Goal: Information Seeking & Learning: Find specific fact

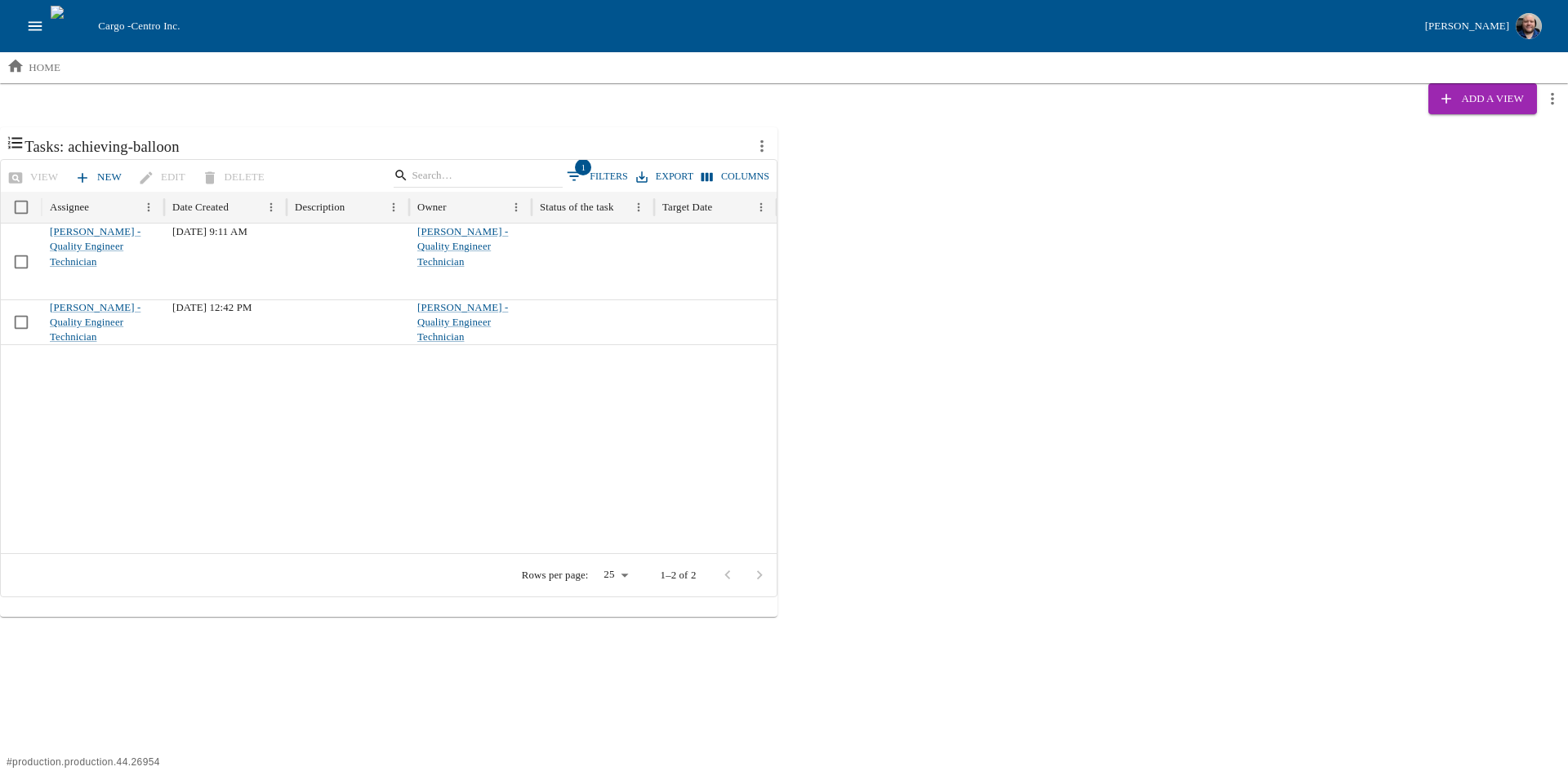
click at [26, 31] on button "open drawer" at bounding box center [35, 26] width 31 height 31
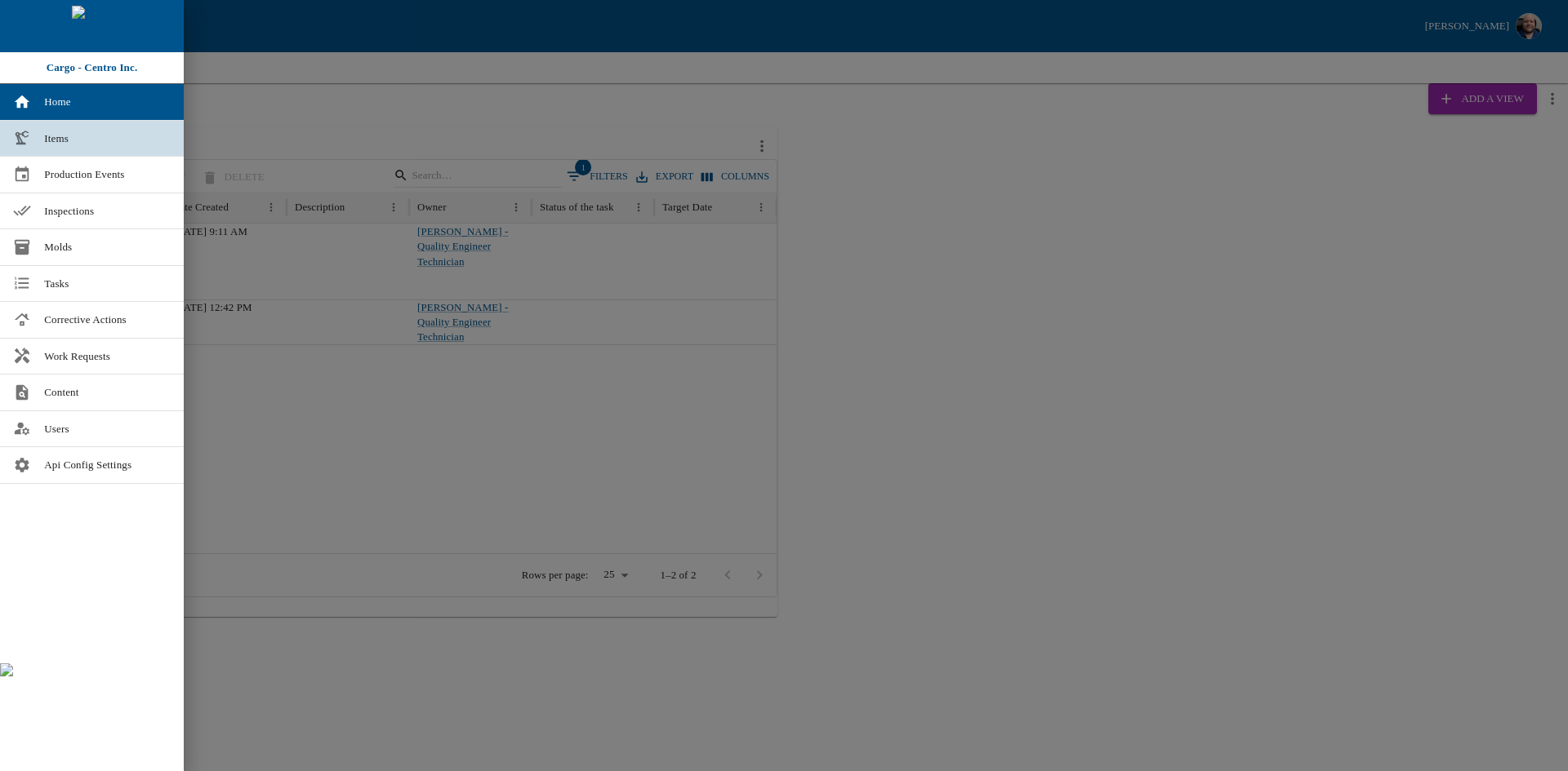
click at [76, 145] on span "Items" at bounding box center [108, 138] width 127 height 16
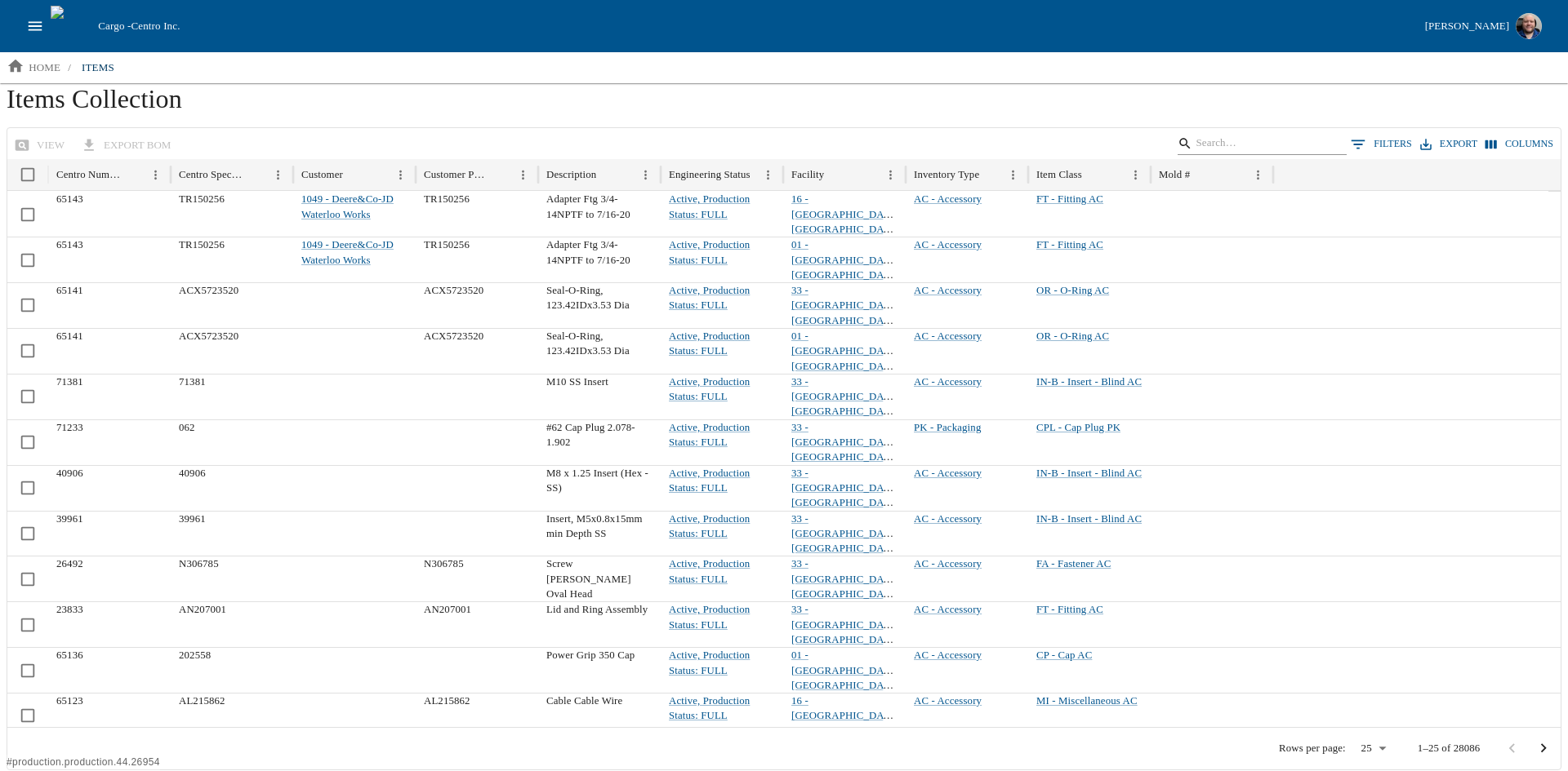
click at [1259, 146] on input "Search" at bounding box center [1259, 144] width 128 height 23
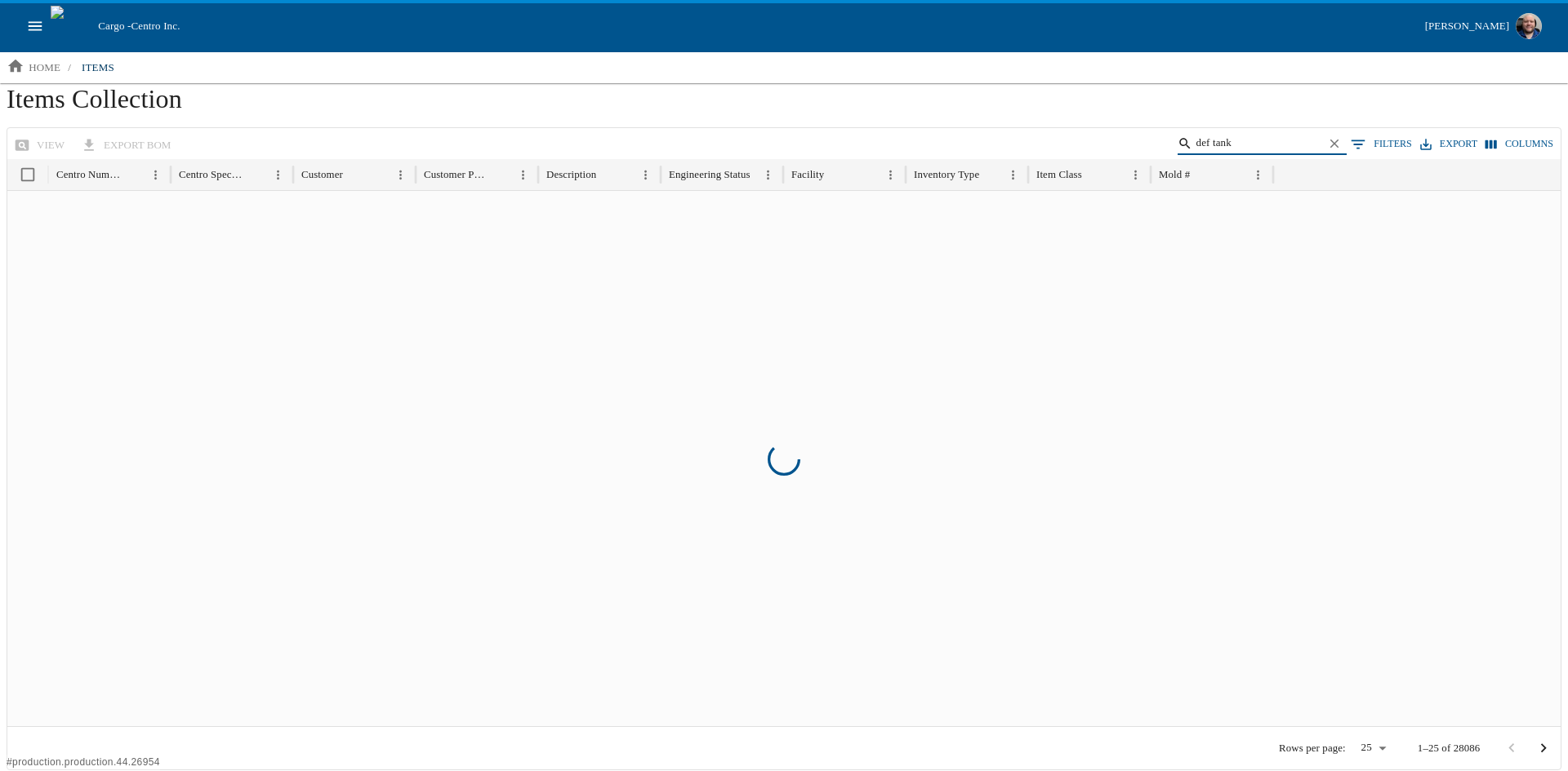
type input "def tank"
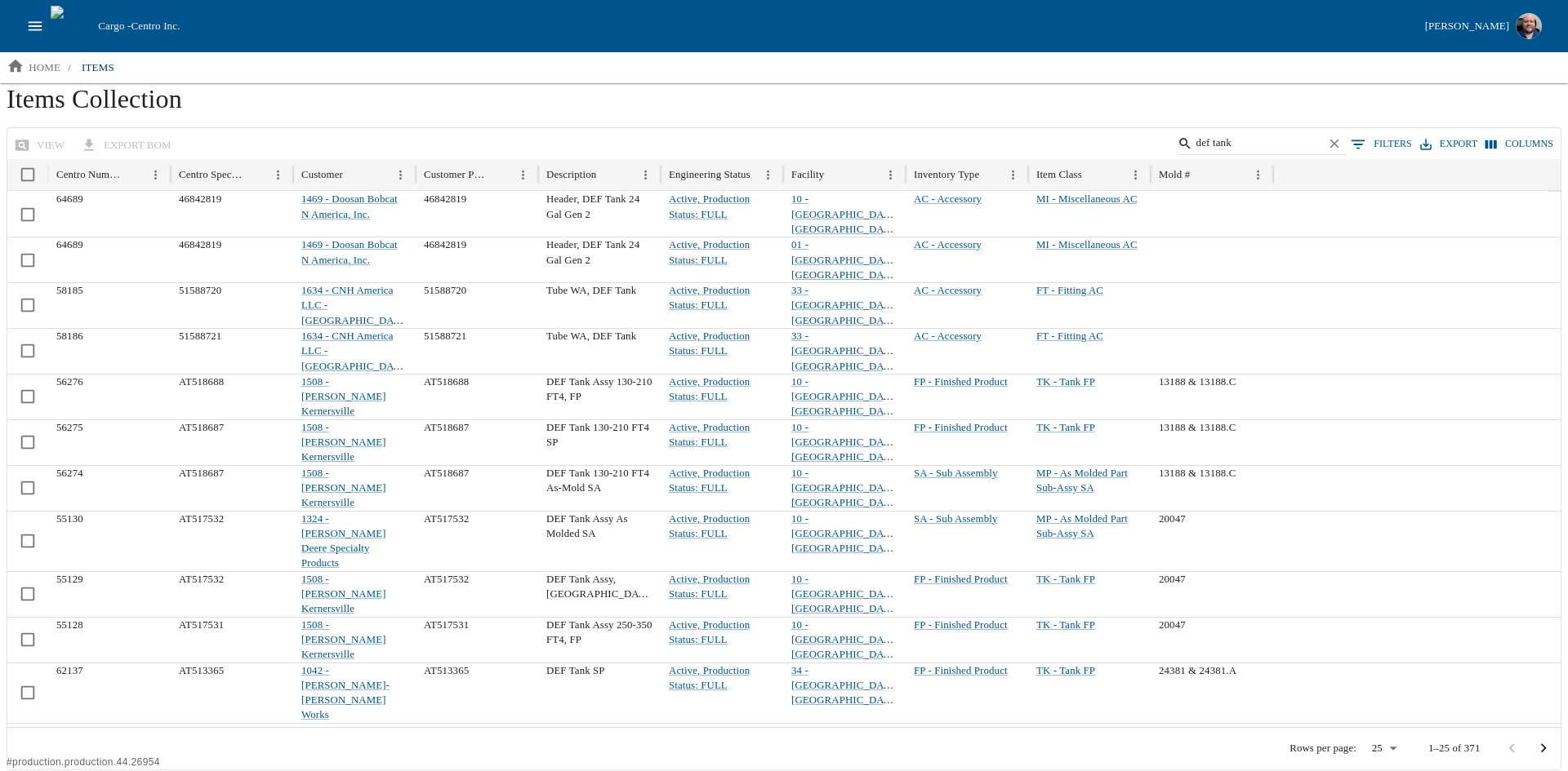
click at [1397, 144] on button "0 Filters" at bounding box center [1381, 145] width 69 height 25
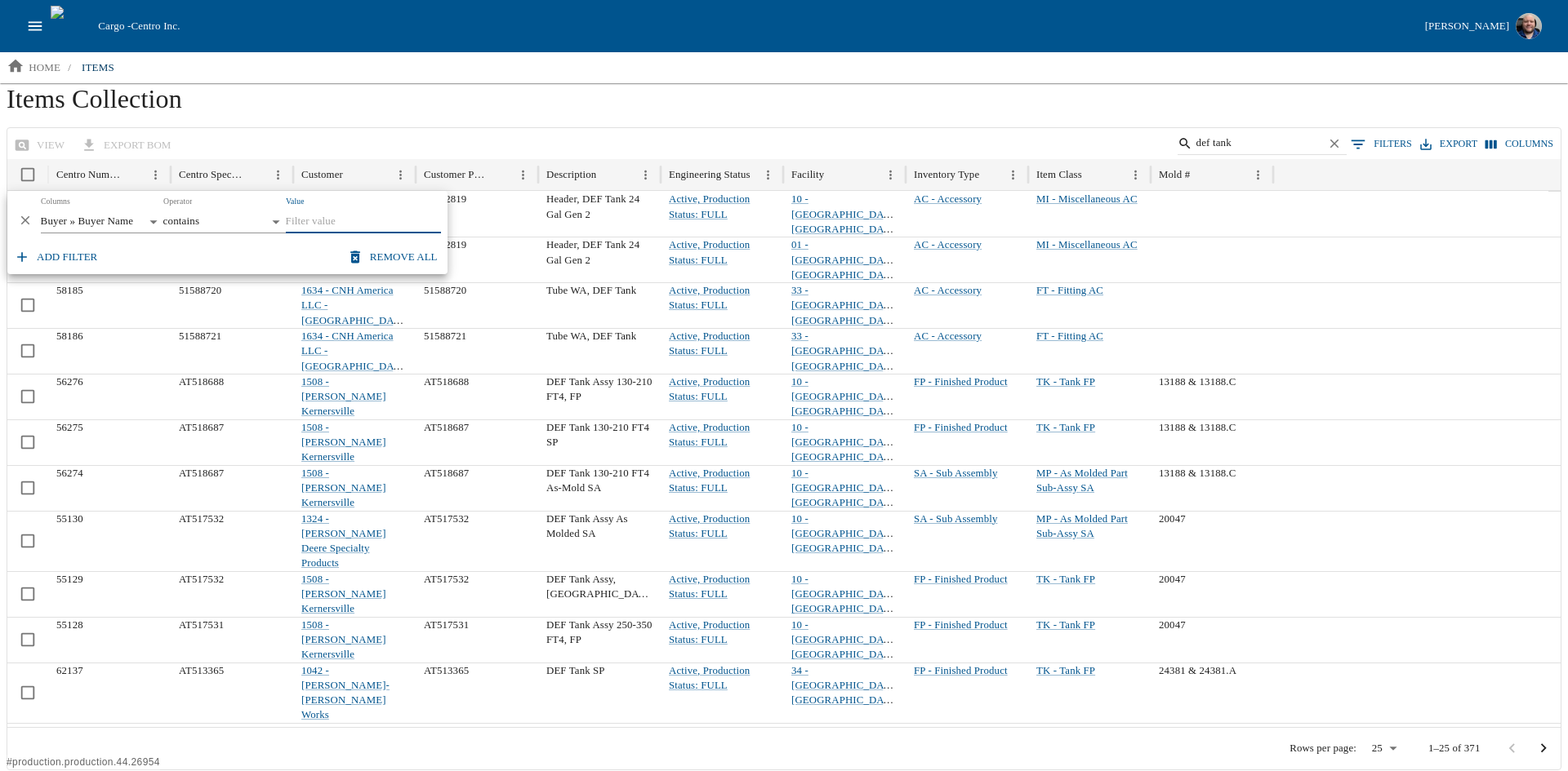
click at [161, 216] on body "Cargo - Centro Inc. [PERSON_NAME] home / items Items Collection view export BOM…" at bounding box center [784, 385] width 1568 height 771
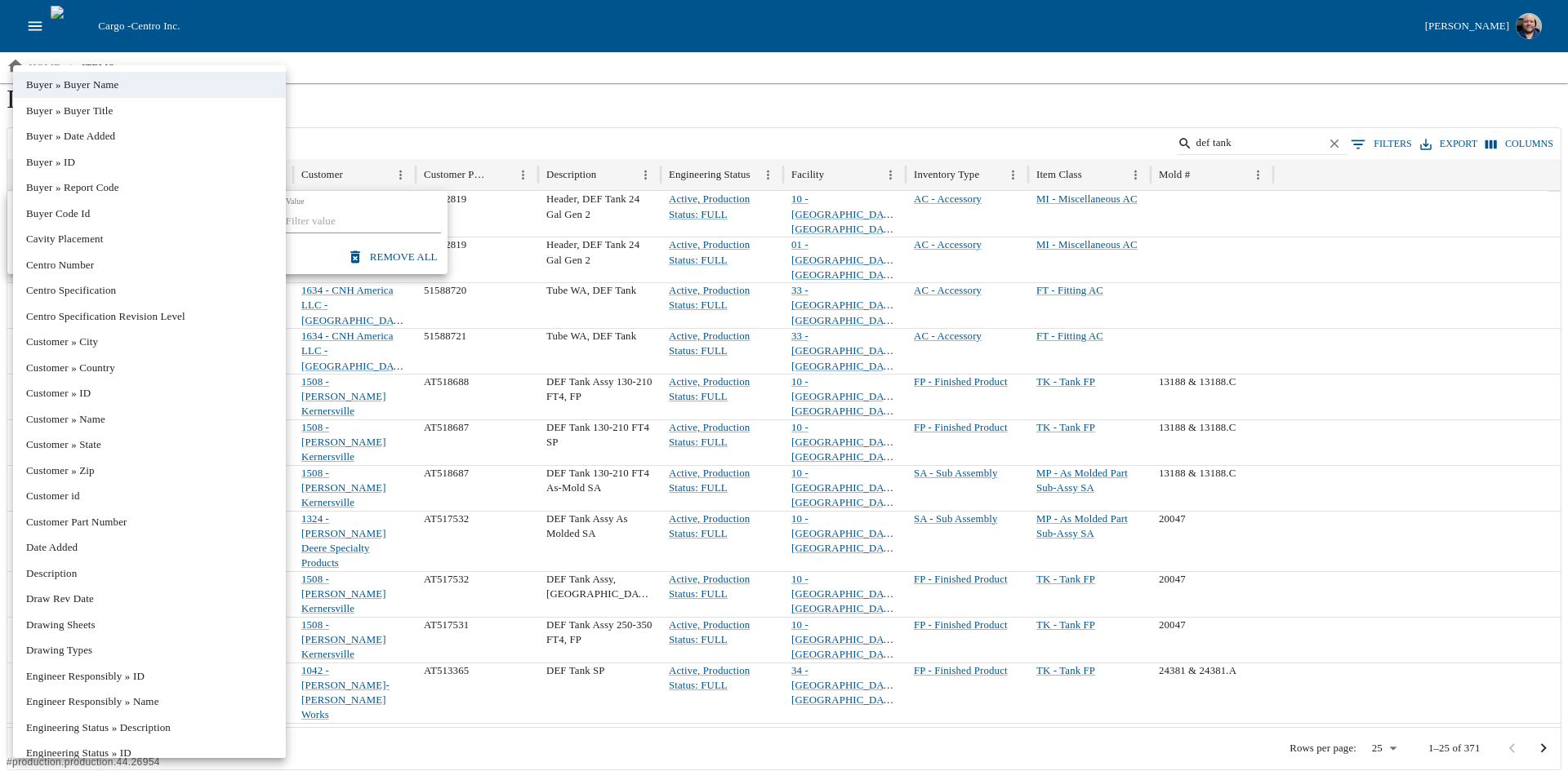
scroll to position [419, 0]
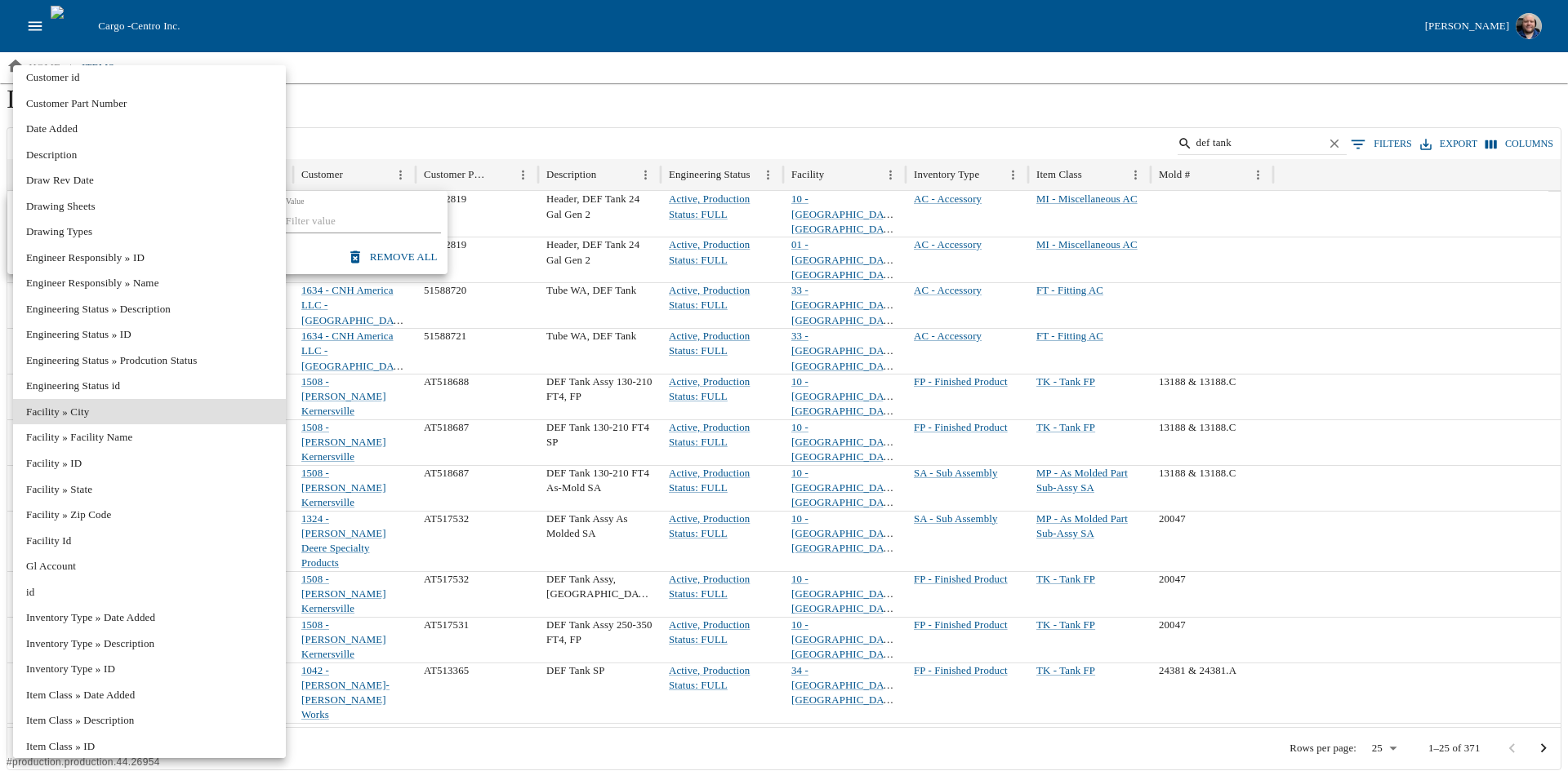
click at [83, 467] on li "Facility » ID" at bounding box center [150, 464] width 273 height 26
type input "**********"
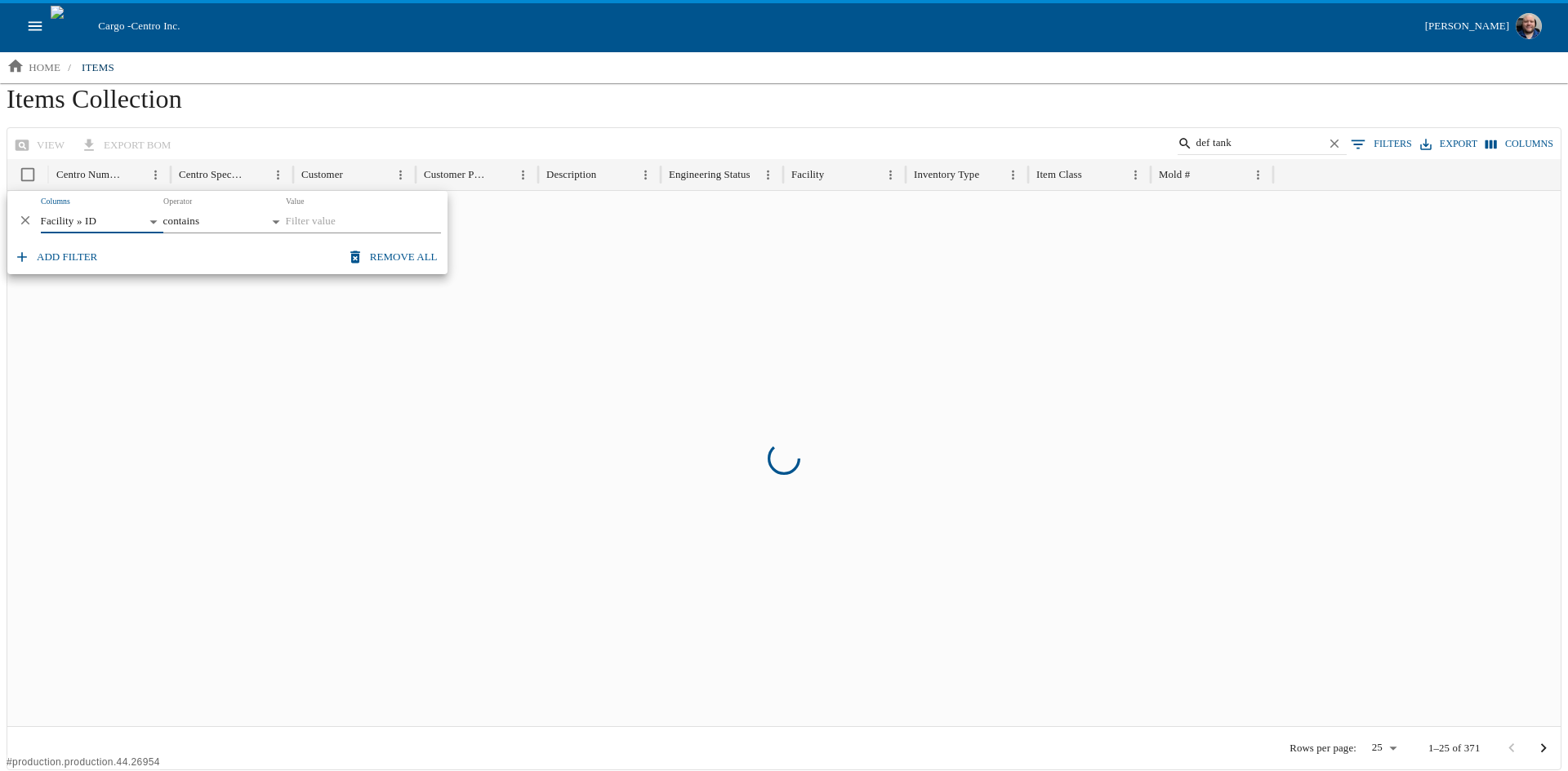
click at [333, 225] on input "Value" at bounding box center [363, 222] width 155 height 23
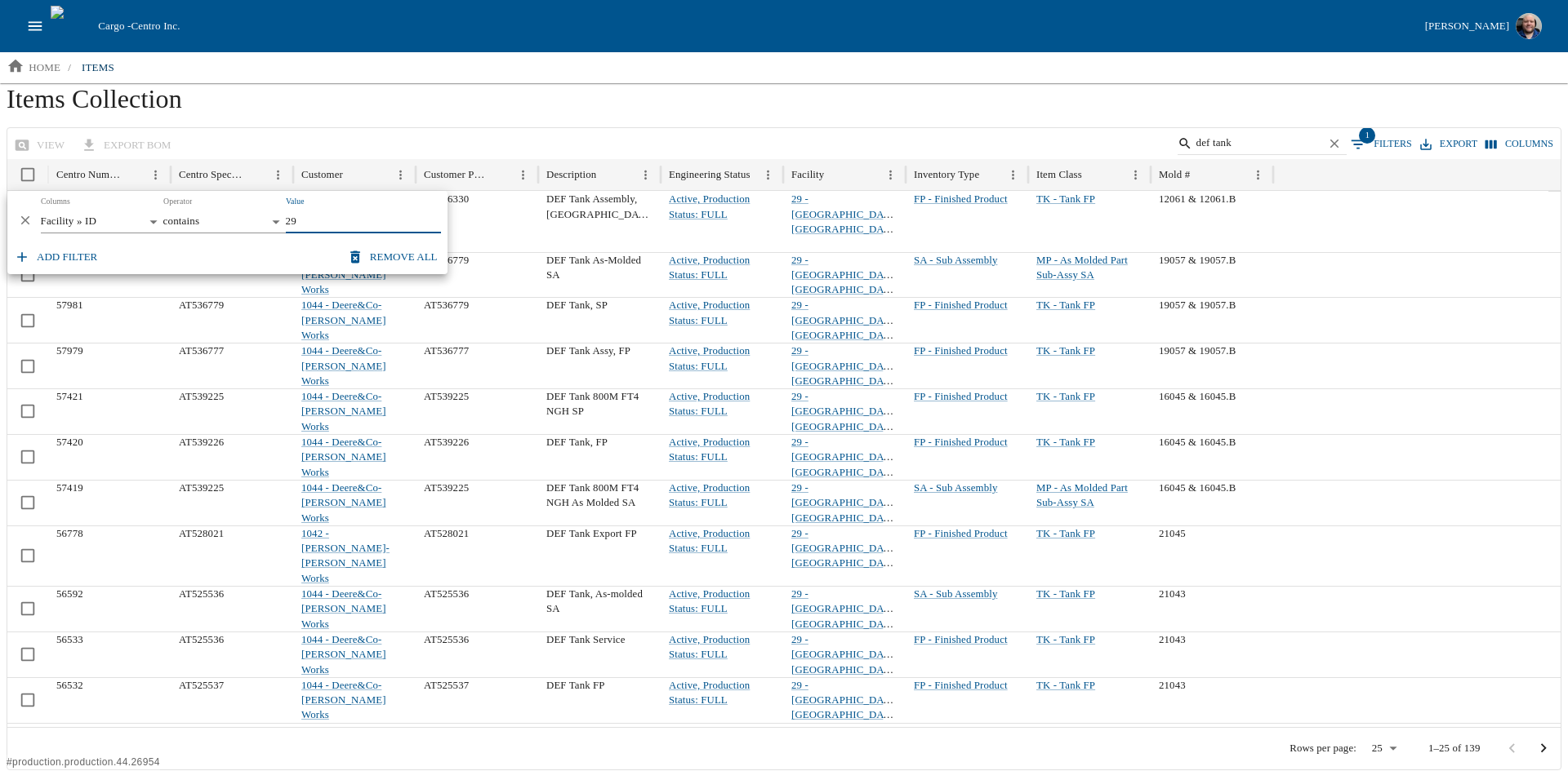
type input "29"
click at [483, 113] on h1 "Items Collection" at bounding box center [784, 105] width 1555 height 44
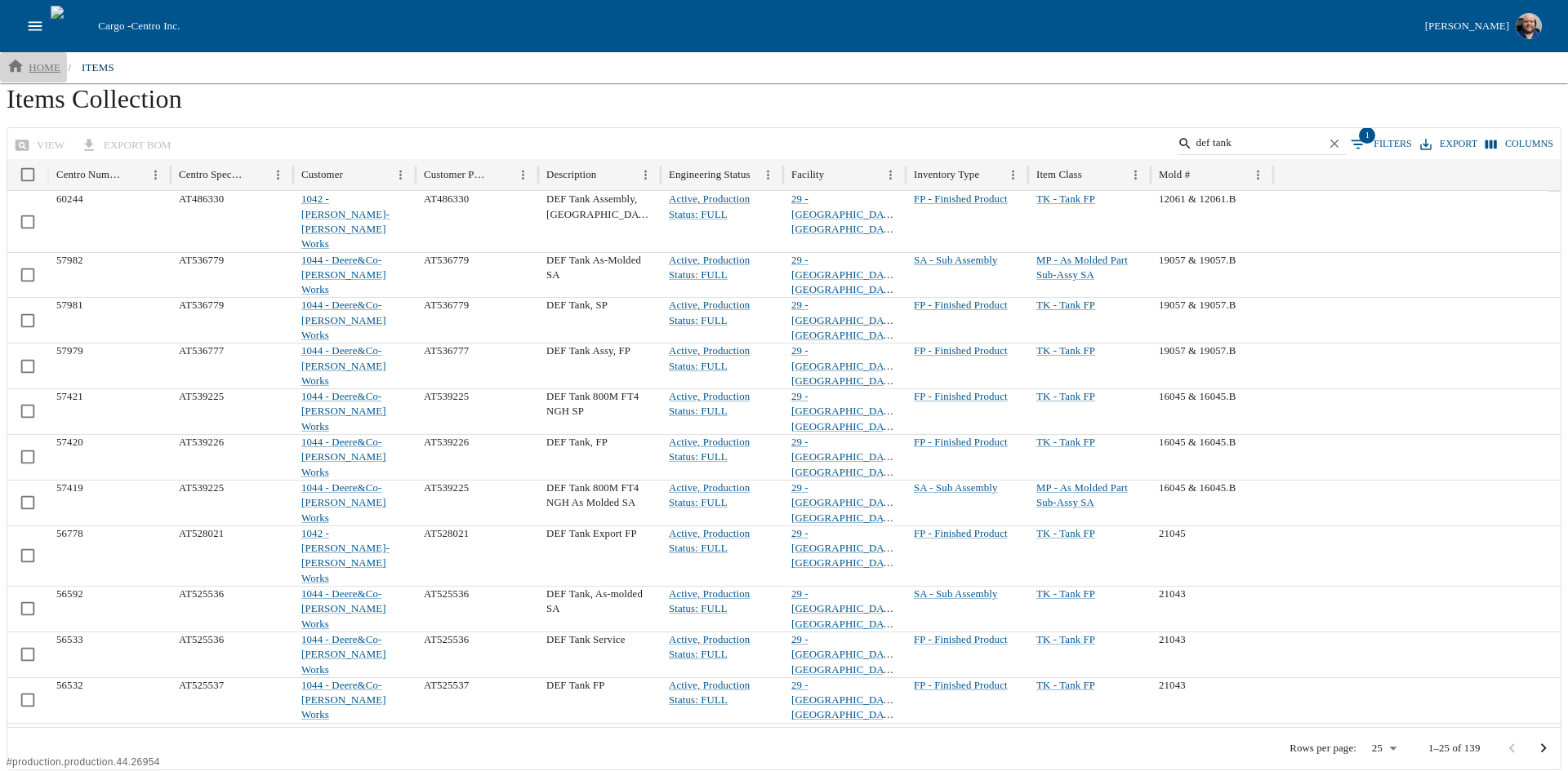
click at [36, 73] on p "home" at bounding box center [44, 67] width 32 height 16
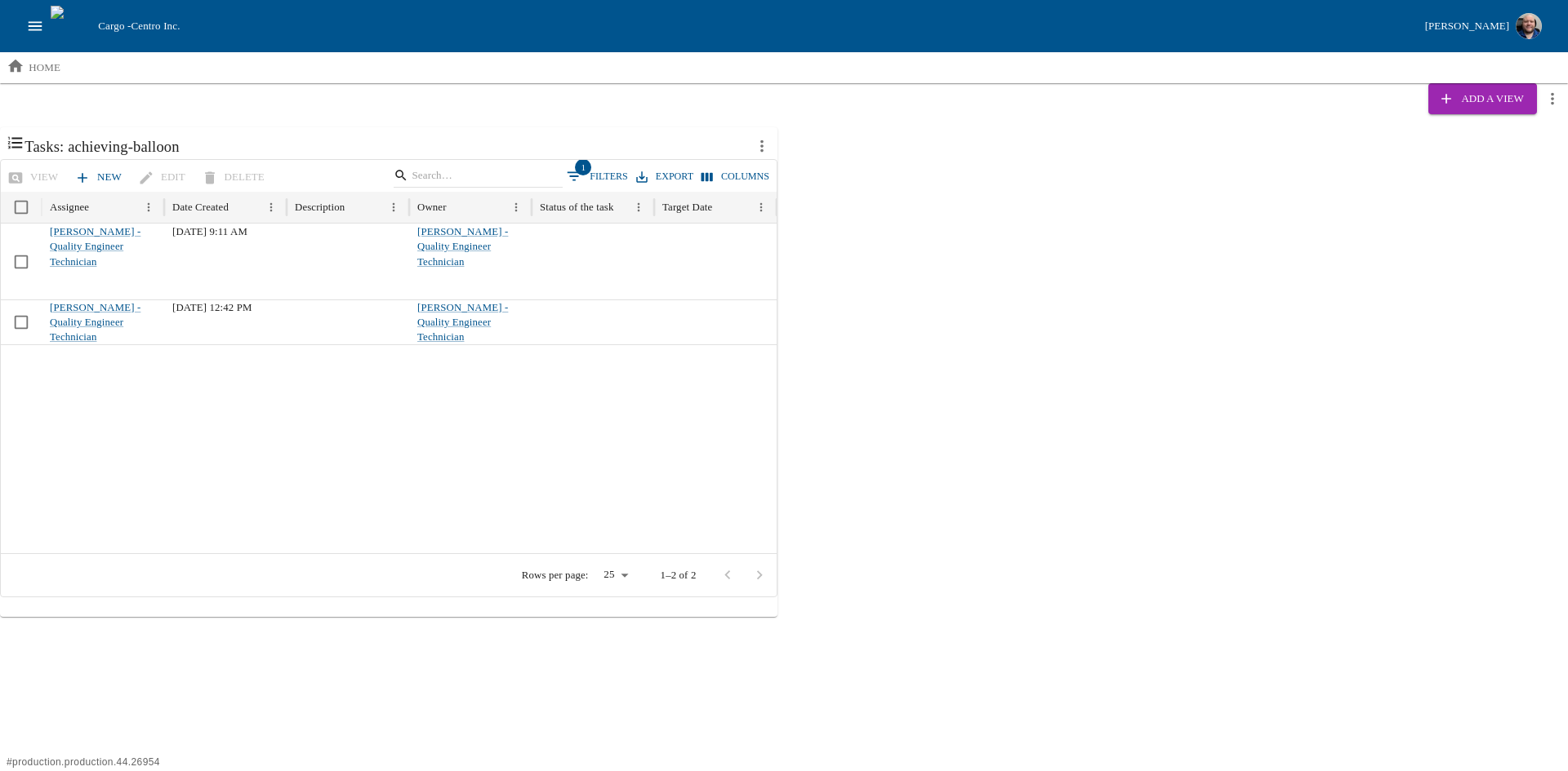
click at [38, 18] on icon "open drawer" at bounding box center [35, 26] width 18 height 18
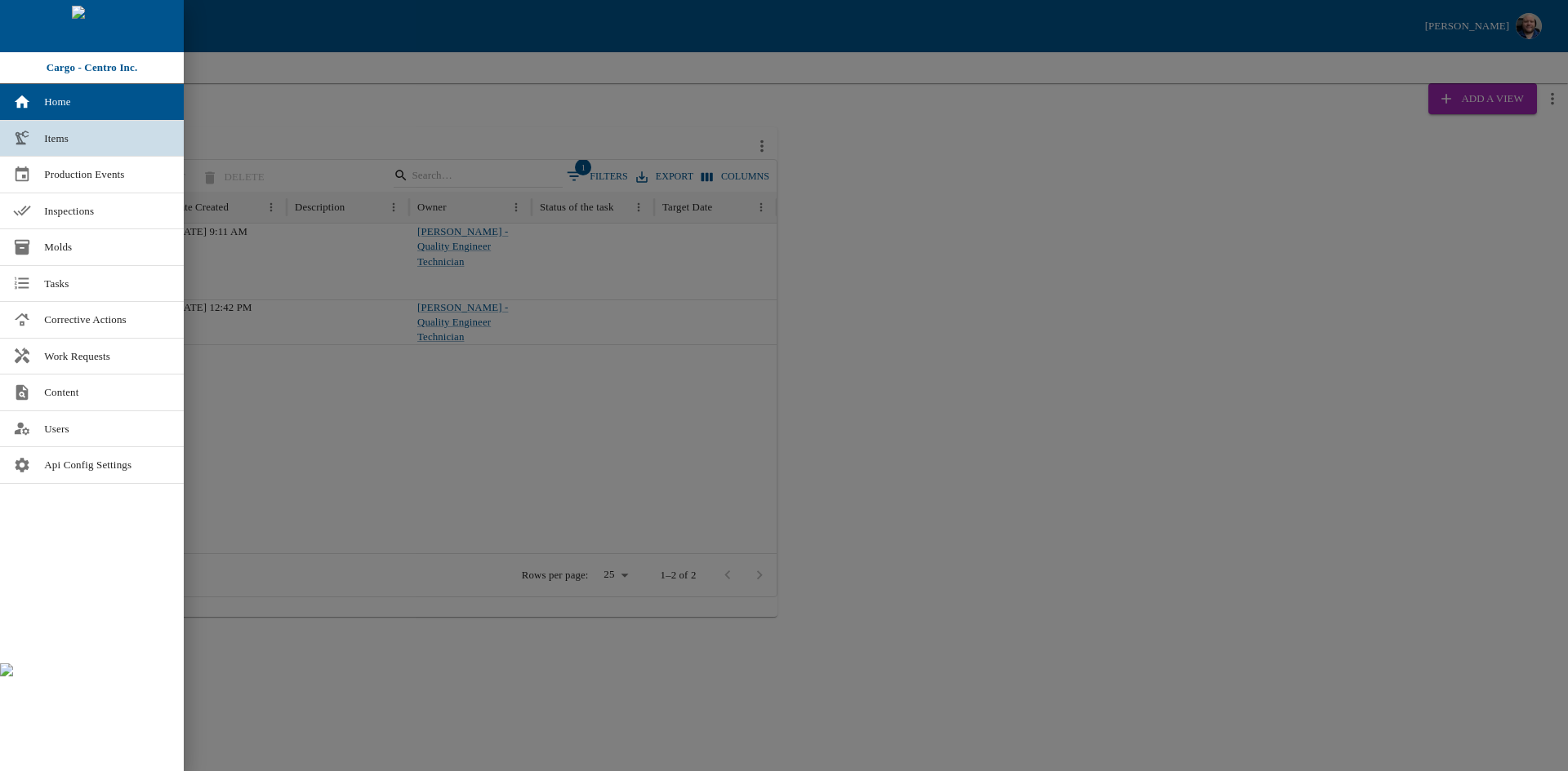
click at [65, 136] on span "Items" at bounding box center [108, 138] width 127 height 16
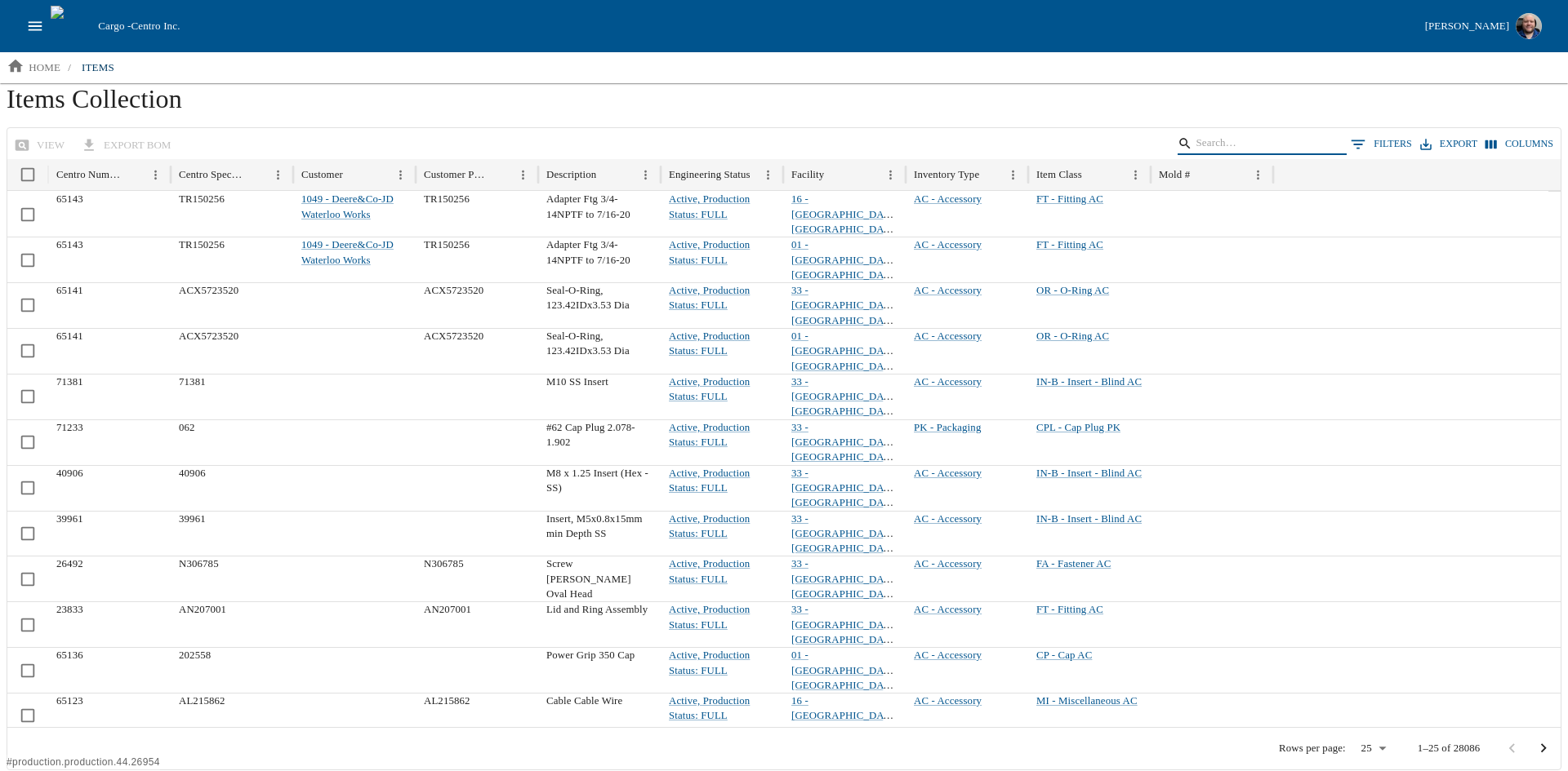
click at [1260, 142] on input "Search" at bounding box center [1259, 144] width 128 height 23
type input "hyster"
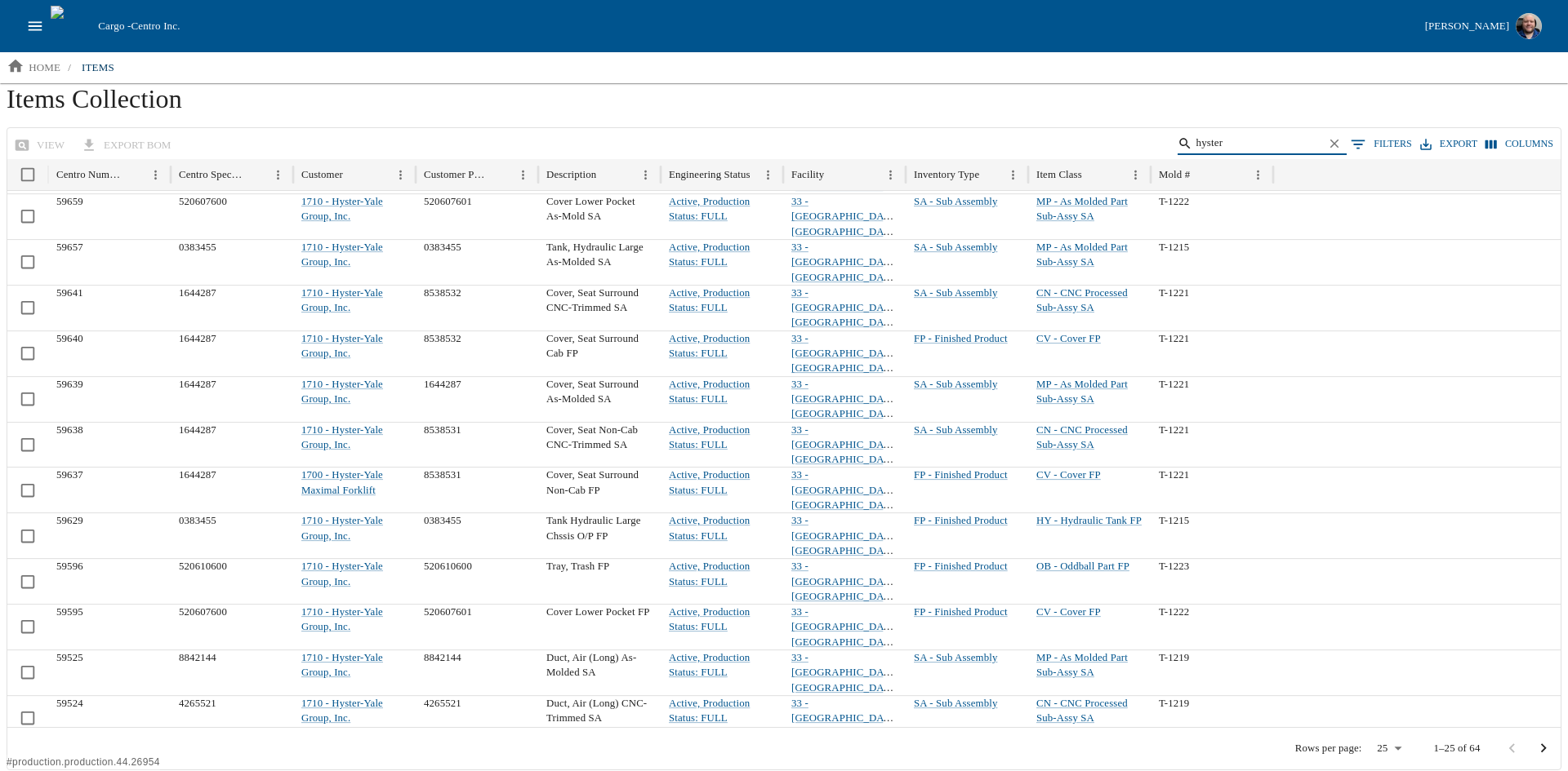
scroll to position [289, 0]
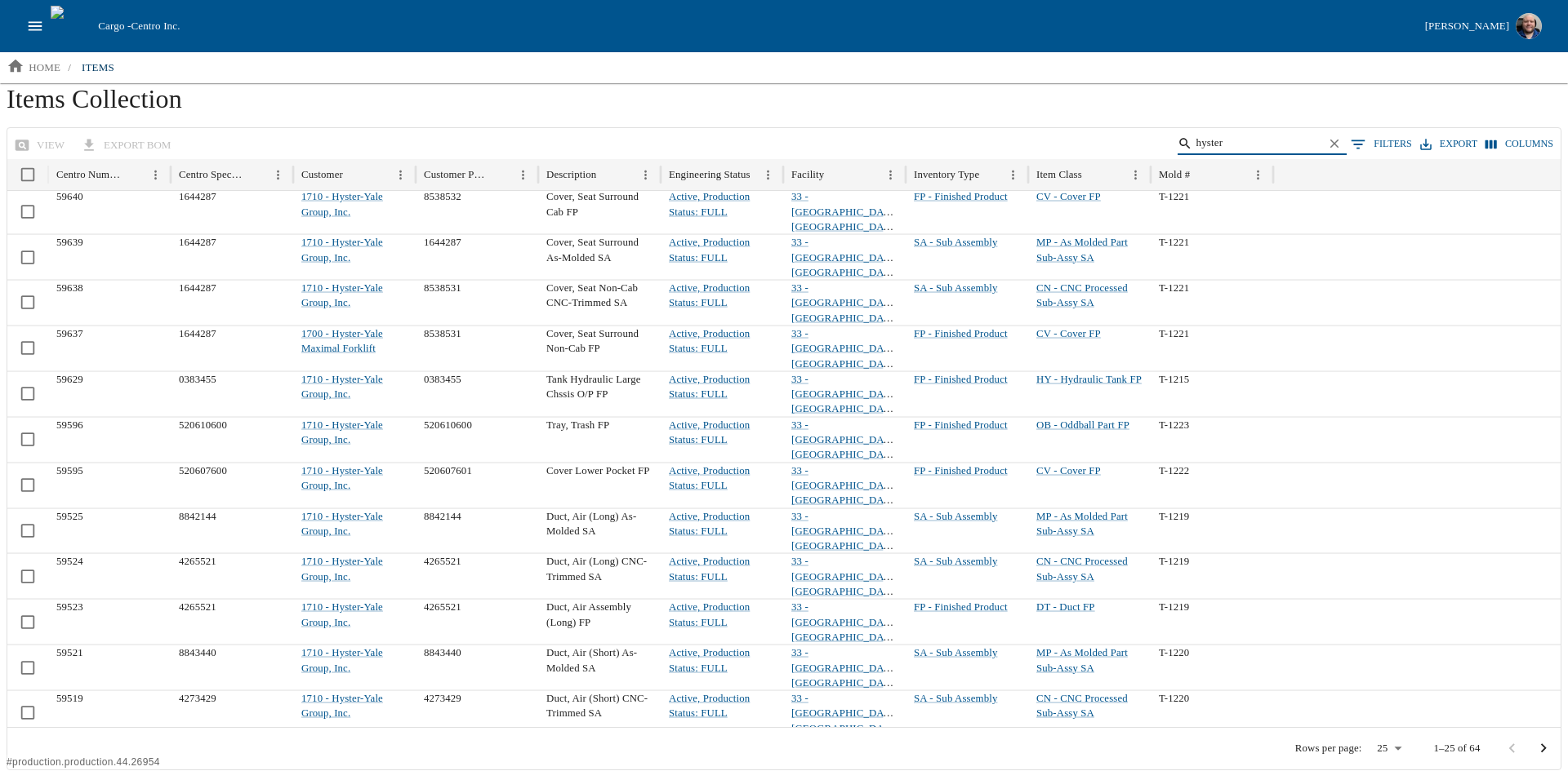
click at [1398, 747] on body "Cargo - Centro Inc. [PERSON_NAME] home / items Items Collection view export BOM…" at bounding box center [784, 385] width 1568 height 771
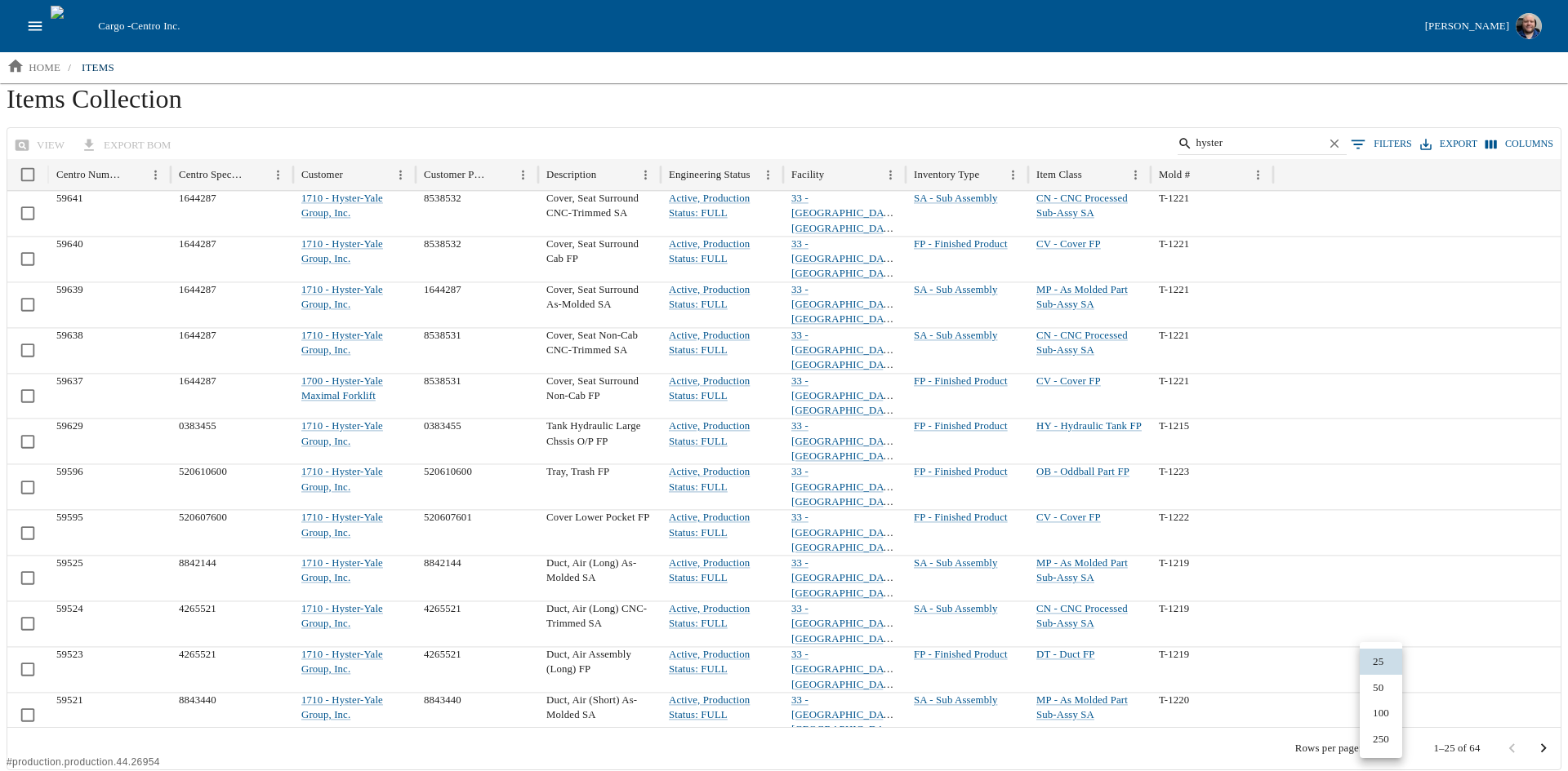
click at [1390, 712] on li "100" at bounding box center [1381, 713] width 43 height 26
type input "***"
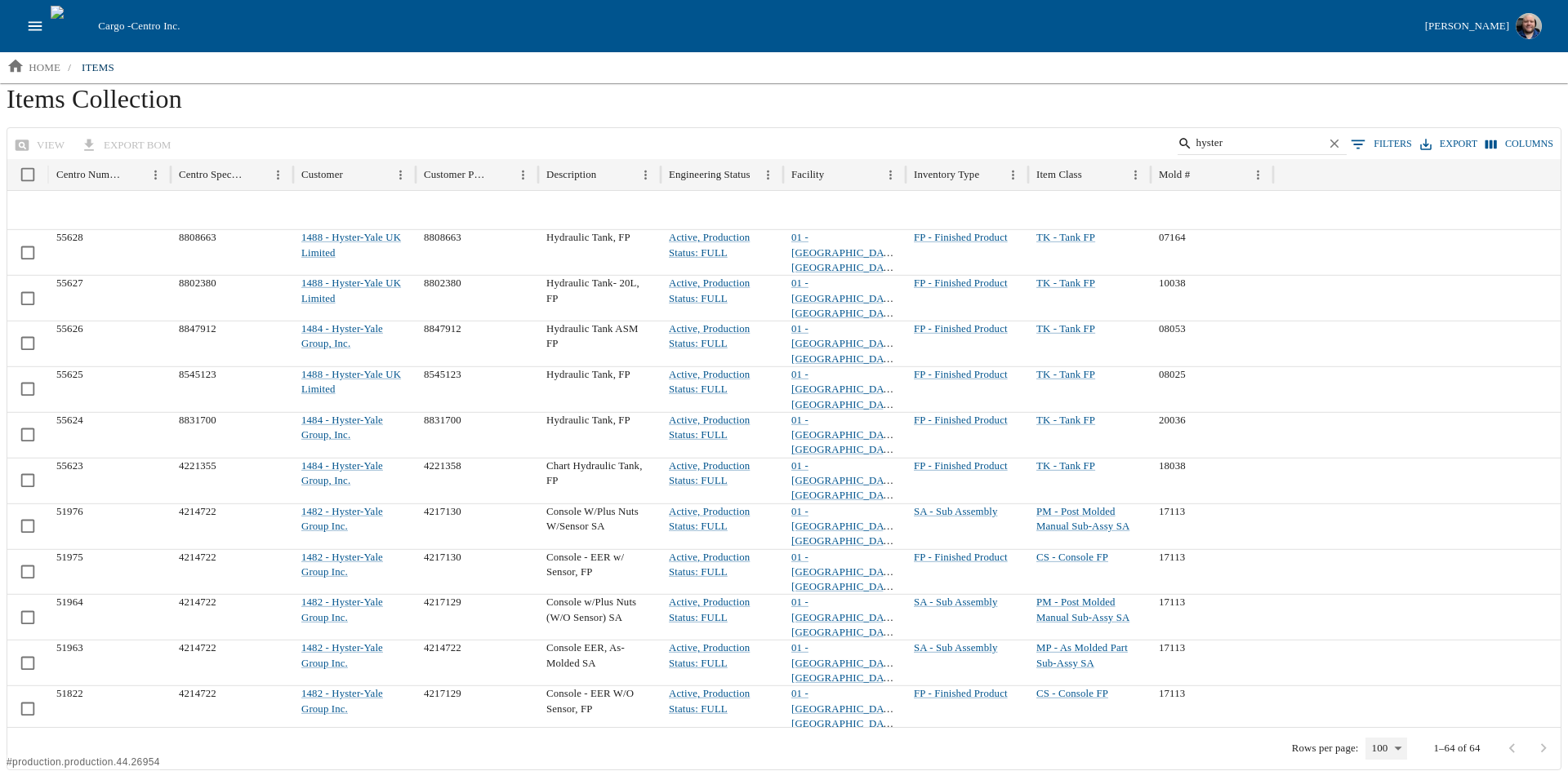
scroll to position [0, 0]
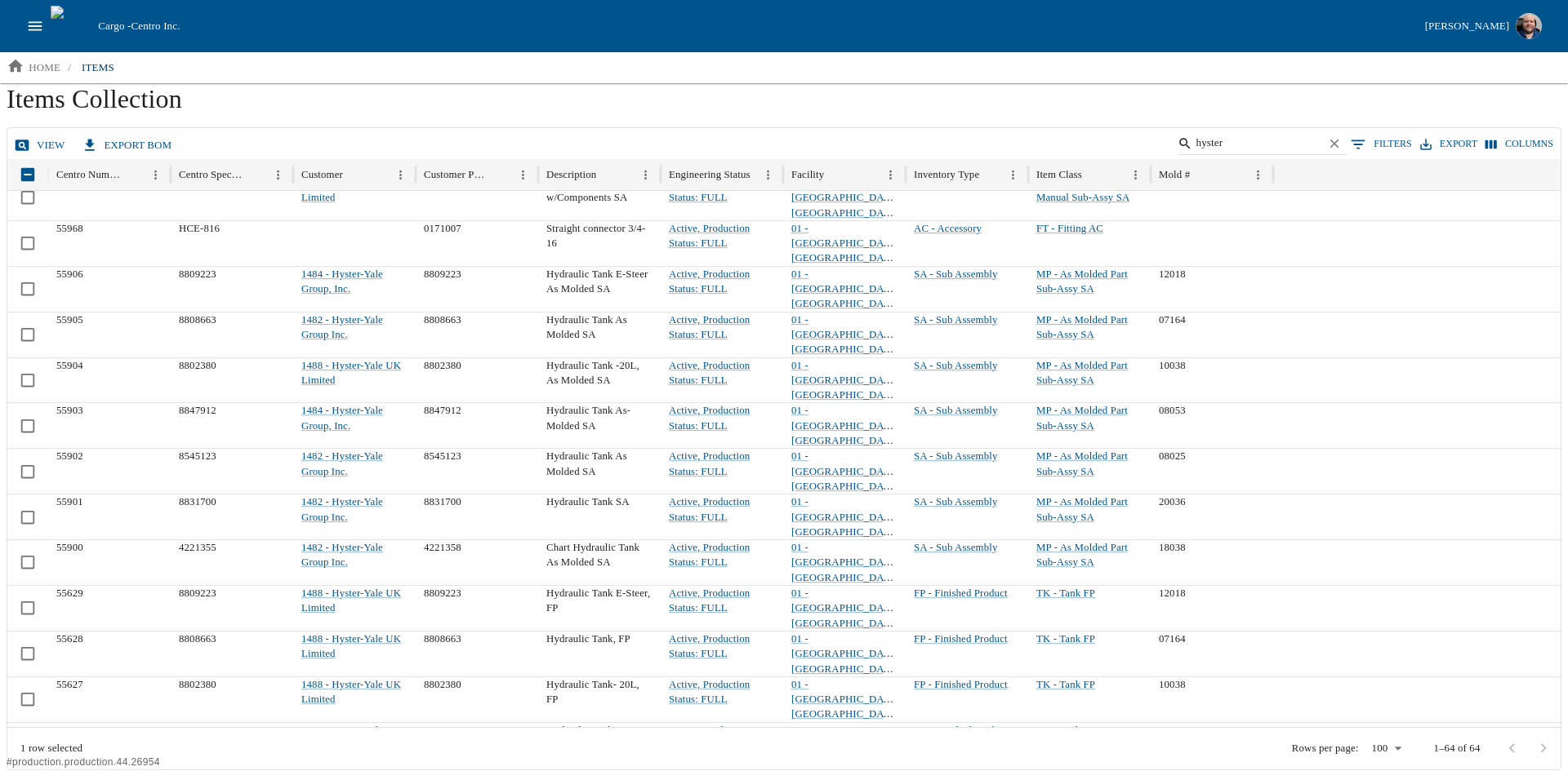
click at [40, 150] on link "view" at bounding box center [41, 146] width 62 height 28
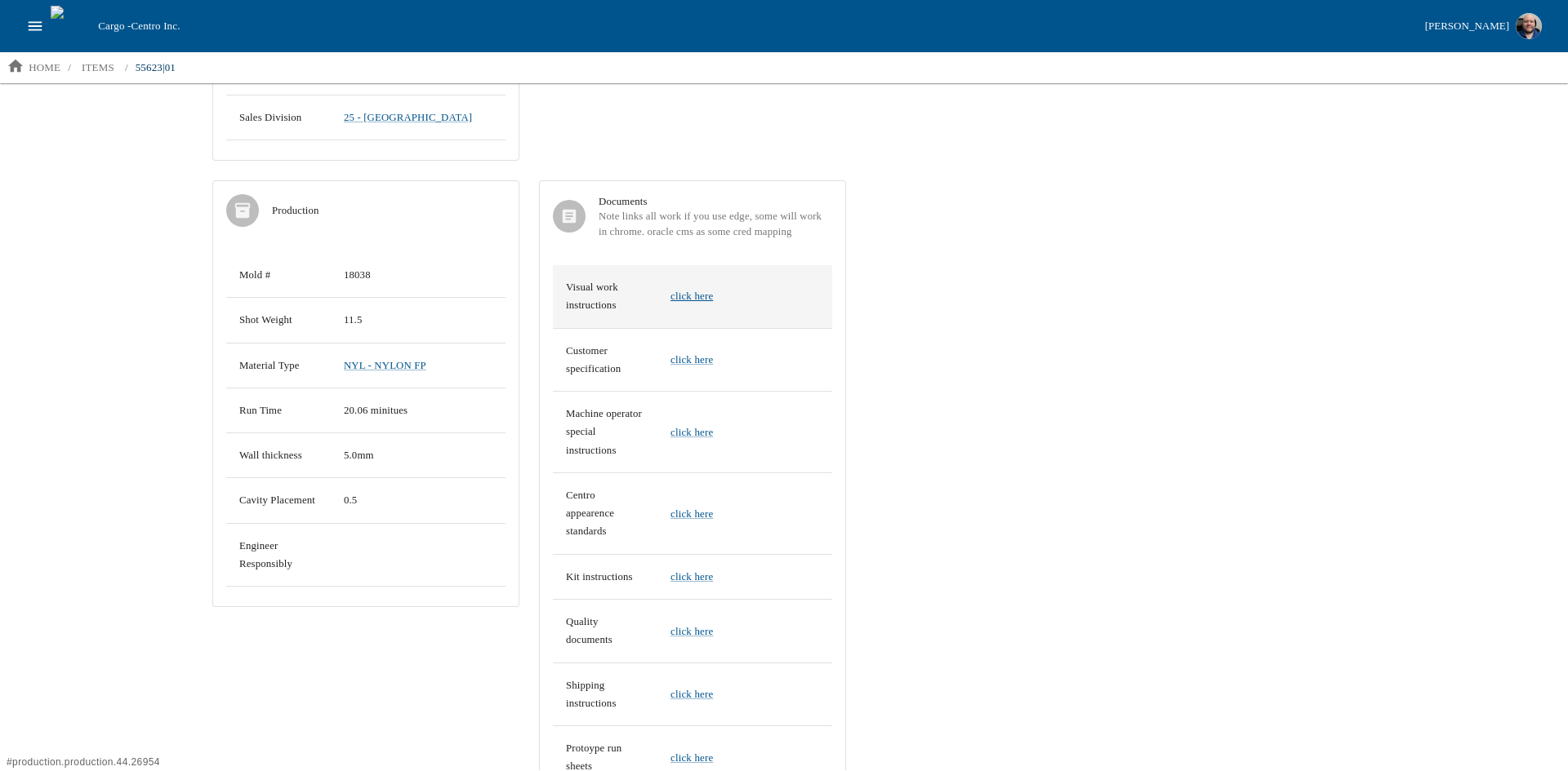
click at [697, 289] on link "click here" at bounding box center [691, 295] width 43 height 12
drag, startPoint x: 1003, startPoint y: 406, endPoint x: 989, endPoint y: 444, distance: 40.5
click at [1003, 405] on div "CEN 55623 - Chart Hydraulic Tank, FP Facility - 01 - [GEOGRAPHIC_DATA], [GEOGRA…" at bounding box center [693, 249] width 980 height 1141
